Goal: Information Seeking & Learning: Learn about a topic

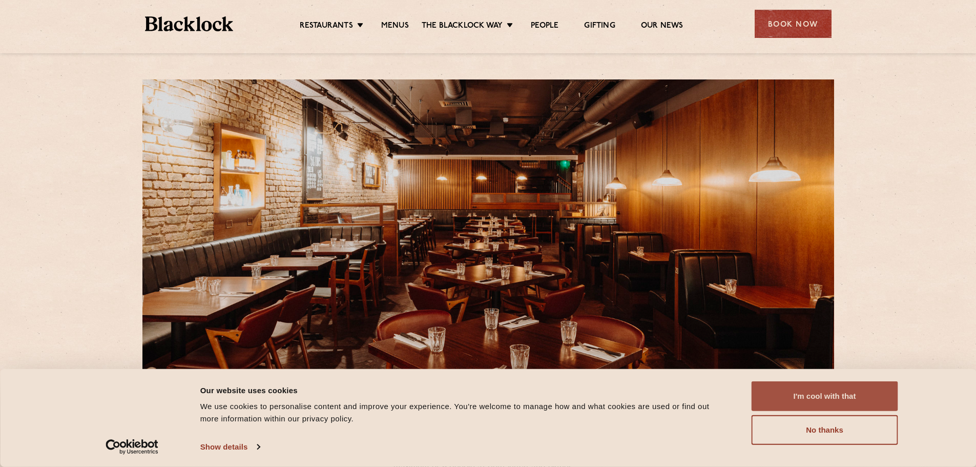
click at [791, 393] on button "I'm cool with that" at bounding box center [825, 396] width 147 height 30
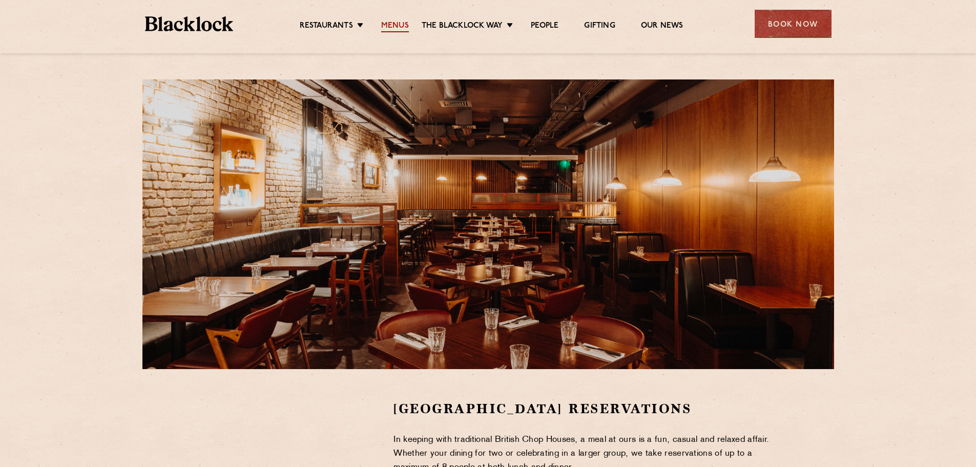
click at [393, 25] on link "Menus" at bounding box center [395, 26] width 28 height 11
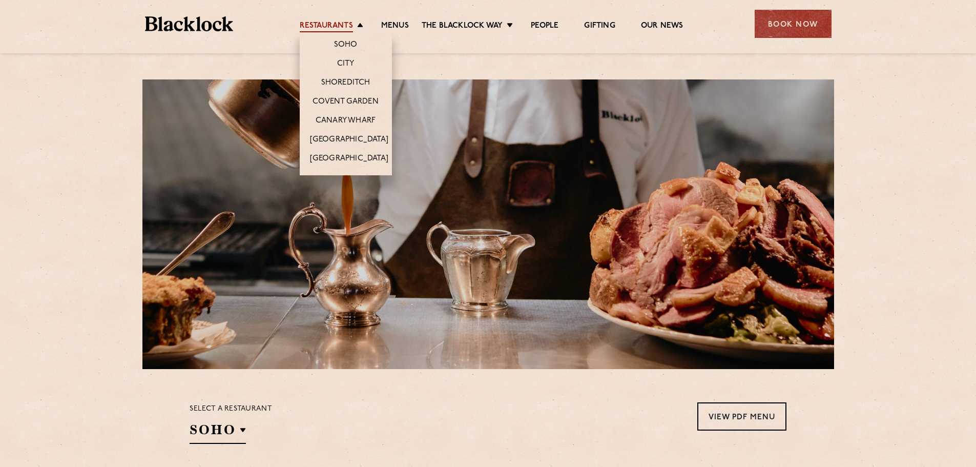
click at [342, 27] on link "Restaurants" at bounding box center [326, 26] width 53 height 11
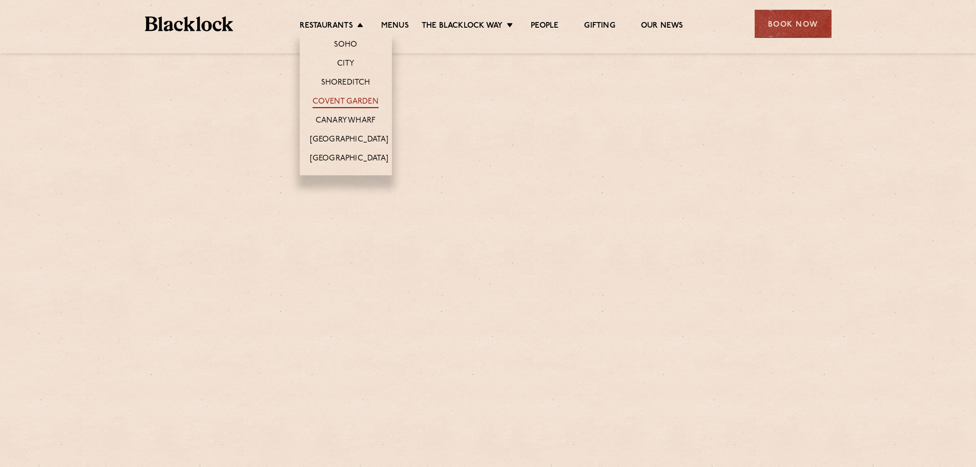
click at [339, 99] on link "Covent Garden" at bounding box center [346, 102] width 66 height 11
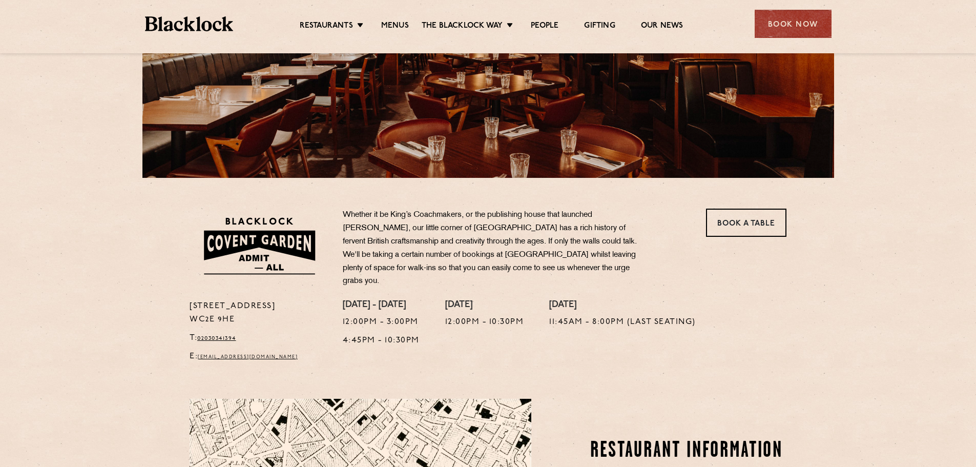
scroll to position [51, 0]
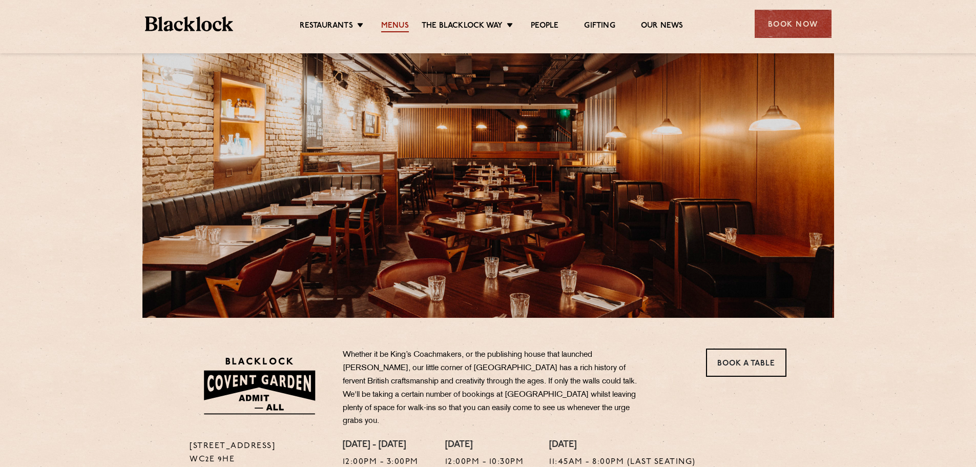
click at [388, 26] on link "Menus" at bounding box center [395, 26] width 28 height 11
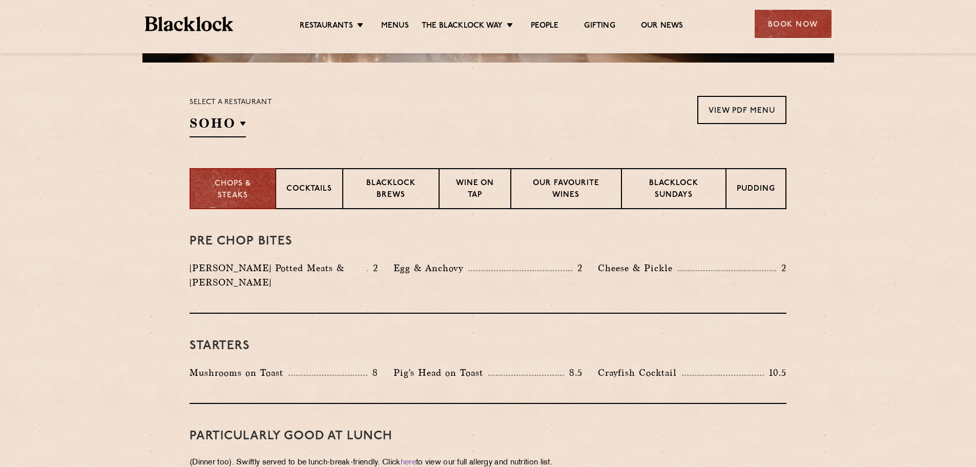
scroll to position [307, 0]
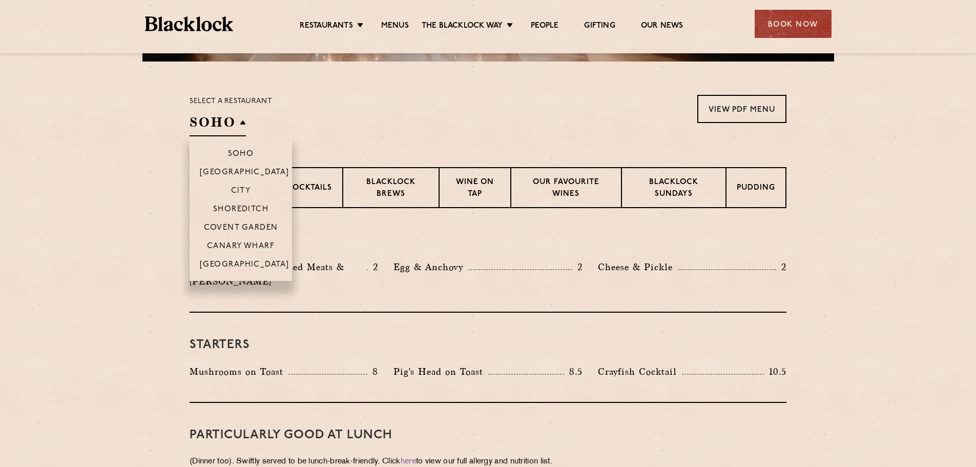
click at [243, 120] on h2 "SOHO" at bounding box center [218, 124] width 56 height 23
click at [235, 222] on li "Covent Garden" at bounding box center [241, 227] width 102 height 18
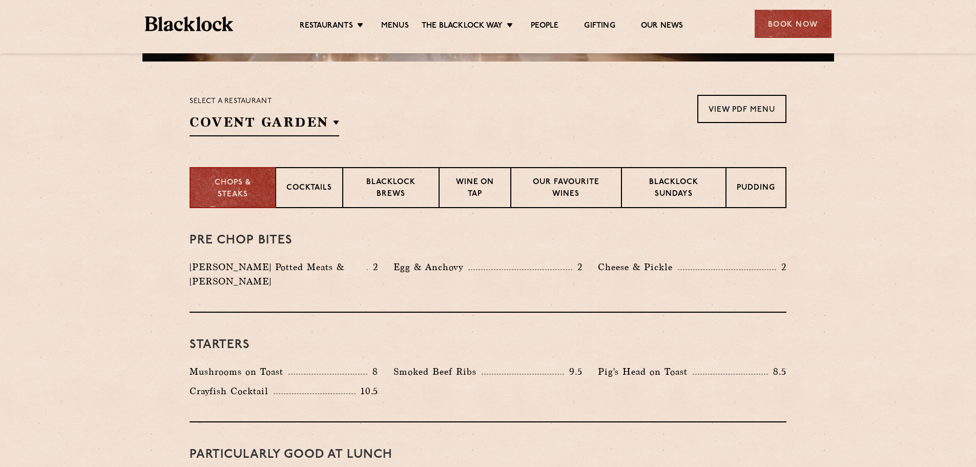
click at [427, 135] on div "Select a restaurant Covent Garden Soho Birmingham City Shoreditch Covent Garden…" at bounding box center [488, 116] width 597 height 42
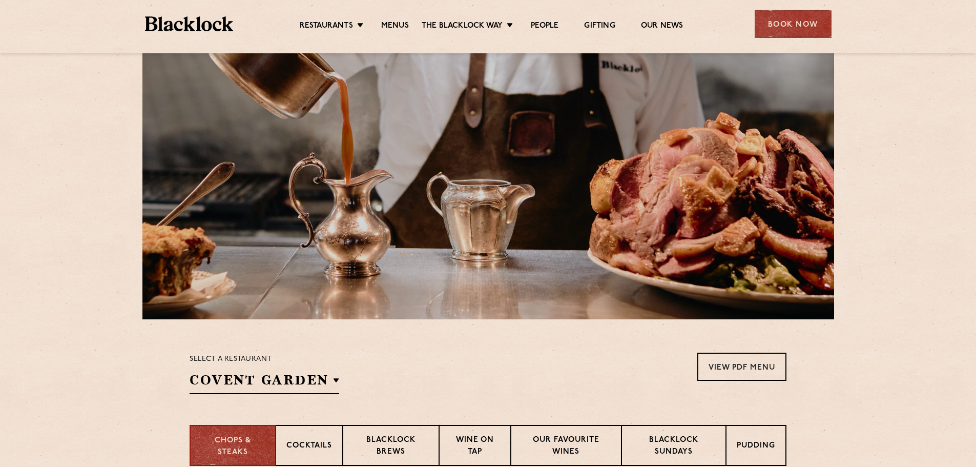
scroll to position [0, 0]
